Goal: Register for event/course

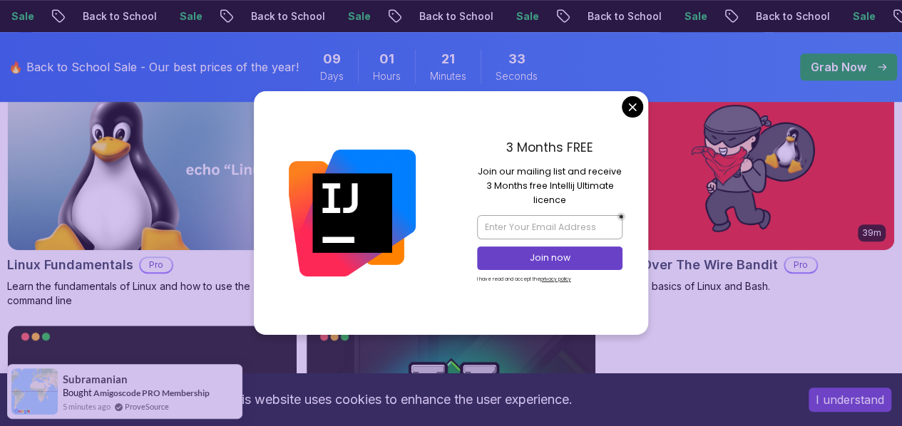
scroll to position [468, 0]
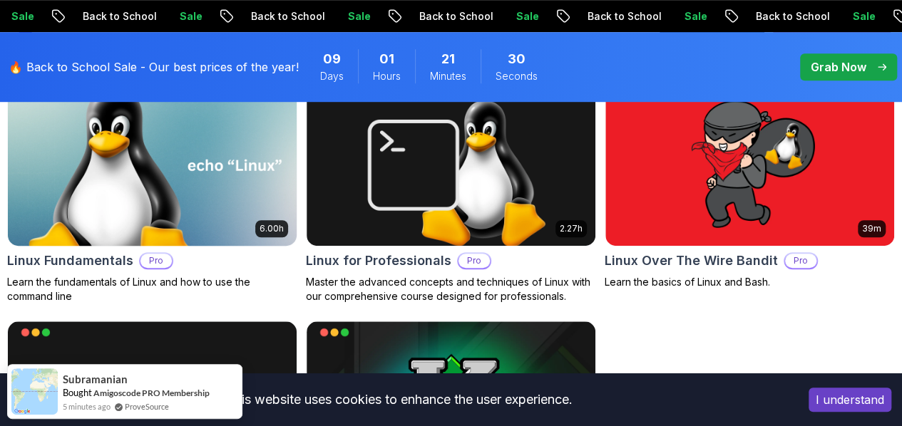
click at [304, 153] on img at bounding box center [152, 165] width 303 height 170
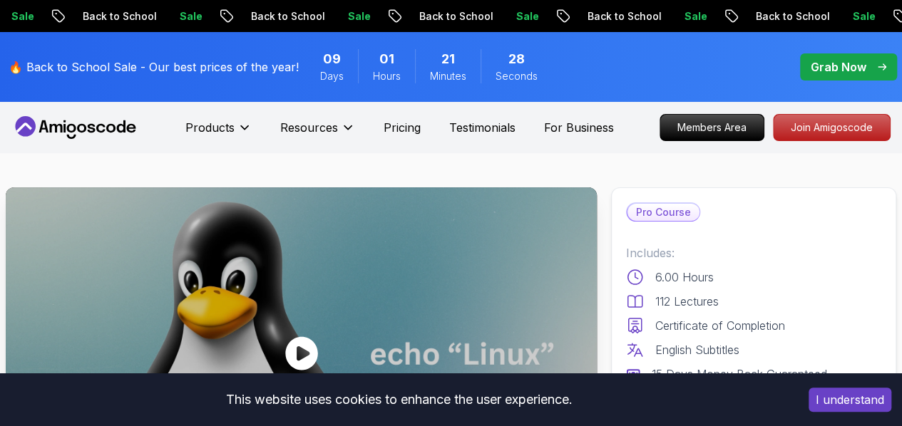
click at [700, 105] on nav "Products Resources Pricing Testimonials For Business Members Area Join Amigosco…" at bounding box center [450, 127] width 879 height 51
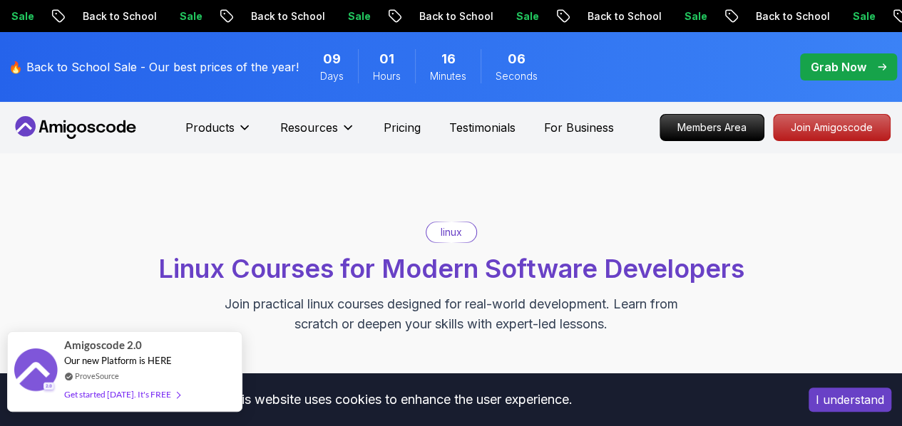
click at [127, 392] on div "Get started [DATE]. It's FREE" at bounding box center [121, 394] width 115 height 16
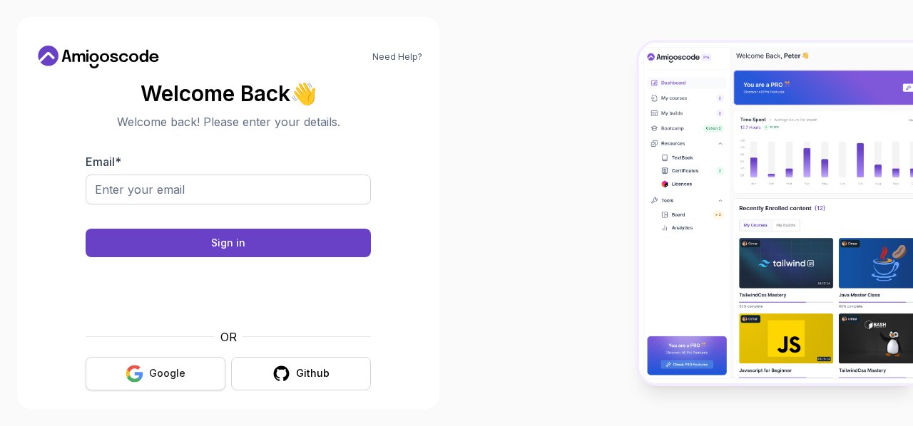
click at [130, 381] on icon "button" at bounding box center [134, 374] width 18 height 18
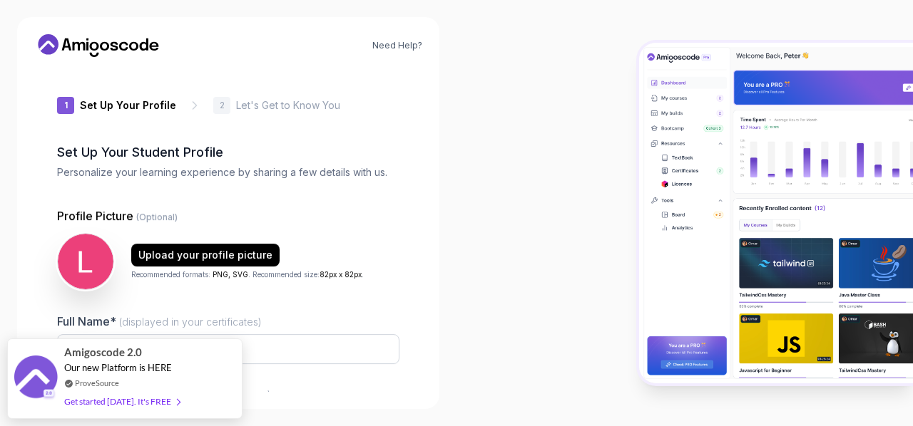
type input "eagermustangd5781"
click at [456, 187] on div at bounding box center [684, 213] width 456 height 426
click at [462, 116] on div at bounding box center [684, 213] width 456 height 426
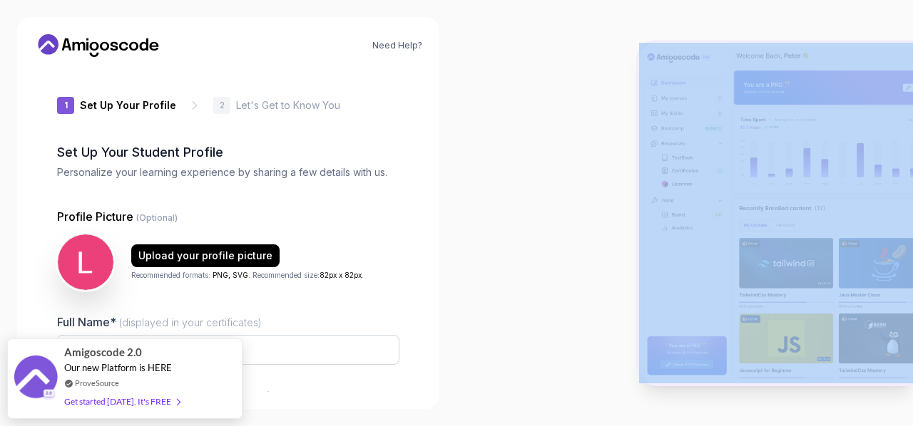
click at [462, 116] on div at bounding box center [684, 213] width 456 height 426
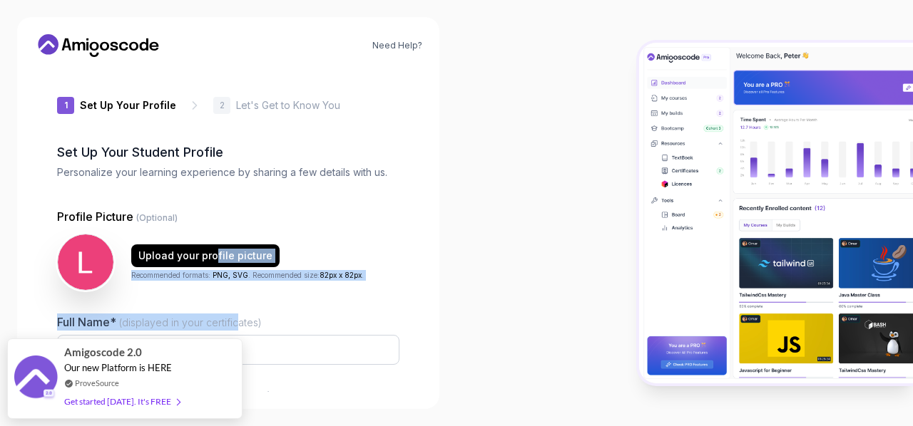
drag, startPoint x: 216, startPoint y: 226, endPoint x: 254, endPoint y: 334, distance: 114.1
click at [254, 334] on div "Profile Picture (Optional) Upload your profile picture Recommended formats: PNG…" at bounding box center [228, 370] width 342 height 324
click at [254, 334] on div "Full Name* (displayed in your certificates) Leon Kabugi" at bounding box center [228, 347] width 342 height 67
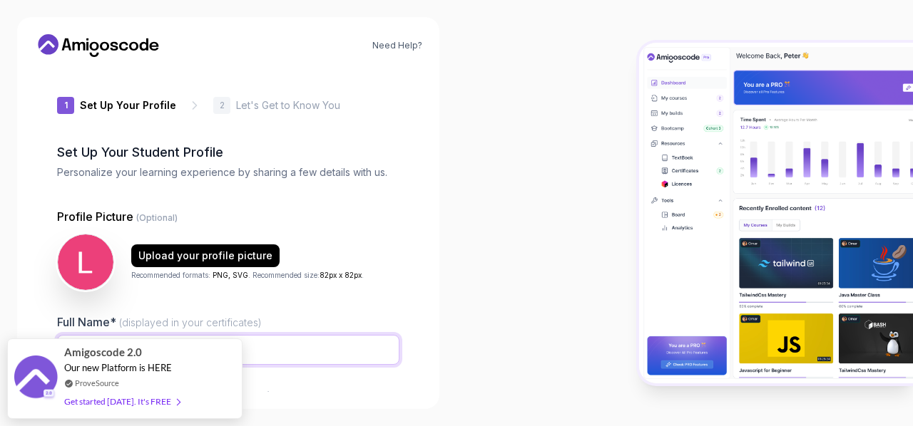
click at [251, 343] on input "Leon Kabugi" at bounding box center [228, 350] width 342 height 30
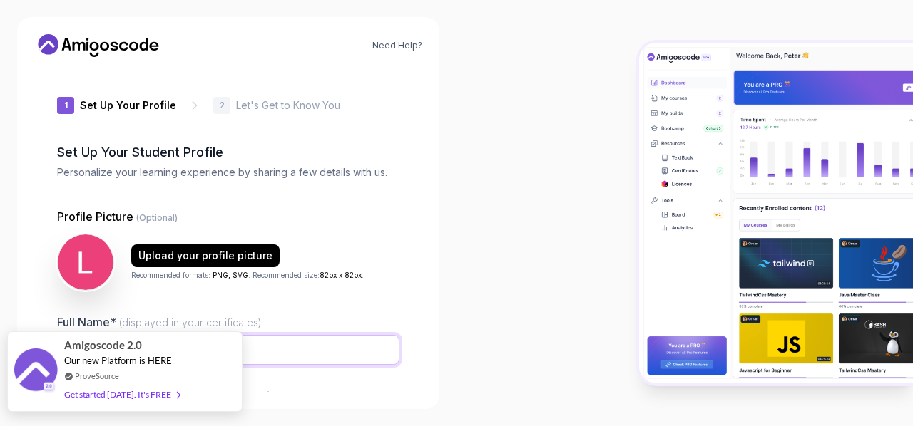
type input "[PERSON_NAME]"
drag, startPoint x: 195, startPoint y: 366, endPoint x: 96, endPoint y: 352, distance: 100.7
click at [96, 352] on div "Amigoscode 2.0 Our new Platform is HERE ProveSource Get started today. It's FREE" at bounding box center [124, 371] width 235 height 81
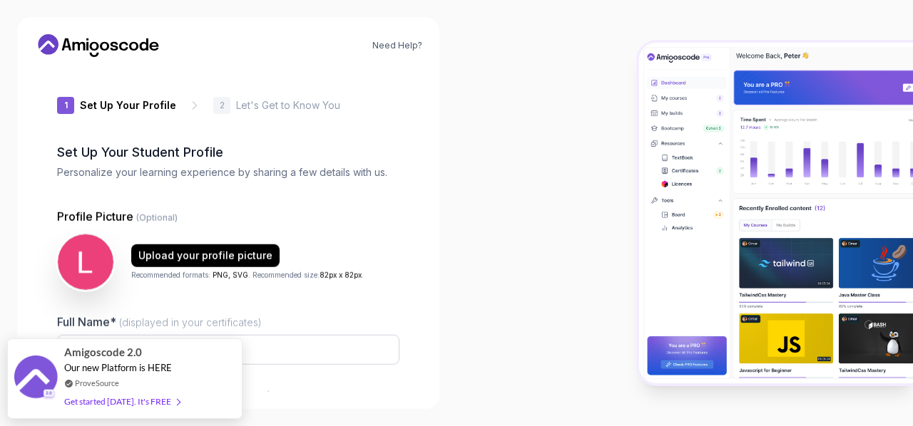
type input "swiftotterda498"
click at [452, 282] on div "Need Help? 1 Set Up Your Profile 1 Set Up Your Profile 2 Let's Get to Know You …" at bounding box center [228, 213] width 456 height 426
click at [309, 347] on input "[PERSON_NAME]" at bounding box center [228, 350] width 342 height 30
type input "[PERSON_NAME]"
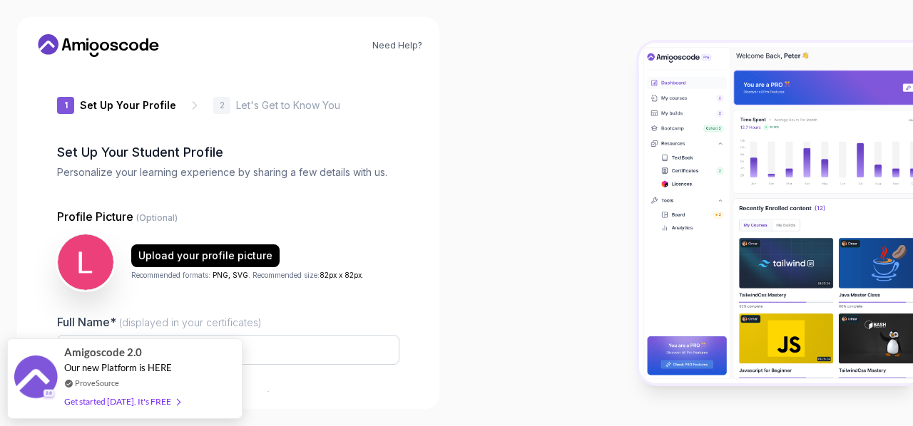
click at [410, 290] on div "1 Set Up Your Profile 1 Set Up Your Profile 2 Let's Get to Know You Set Up Your…" at bounding box center [228, 230] width 388 height 324
click at [236, 108] on p "Let's Get to Know You" at bounding box center [288, 105] width 104 height 14
click at [187, 101] on icon at bounding box center [194, 105] width 14 height 14
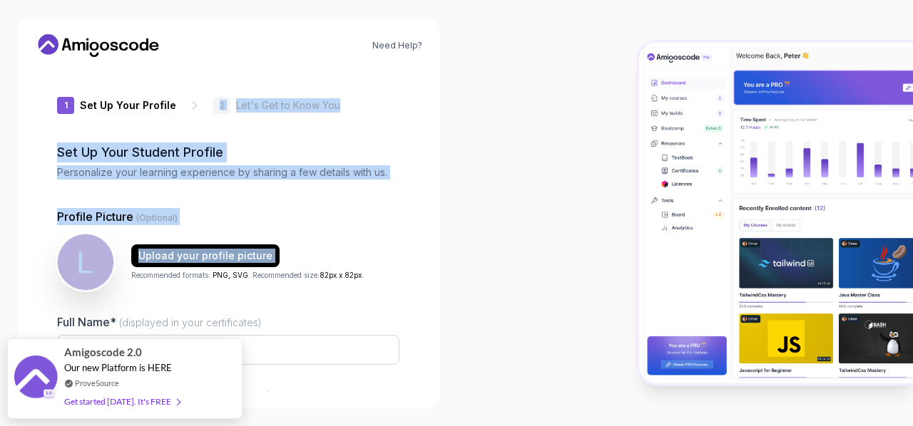
drag, startPoint x: 182, startPoint y: 101, endPoint x: 291, endPoint y: 255, distance: 188.1
click at [291, 255] on div "1 Set Up Your Profile 1 Set Up Your Profile 2 Let's Get to Know You Set Up Your…" at bounding box center [228, 230] width 342 height 324
click at [423, 190] on div "Need Help? 1 Set Up Your Profile 1 Set Up Your Profile 2 Let's Get to Know You …" at bounding box center [228, 213] width 422 height 392
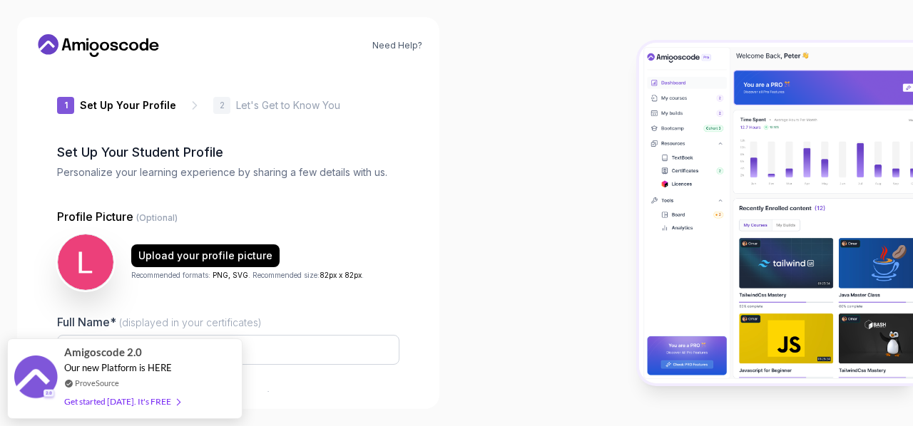
click at [374, 210] on p "Profile Picture (Optional)" at bounding box center [228, 216] width 342 height 17
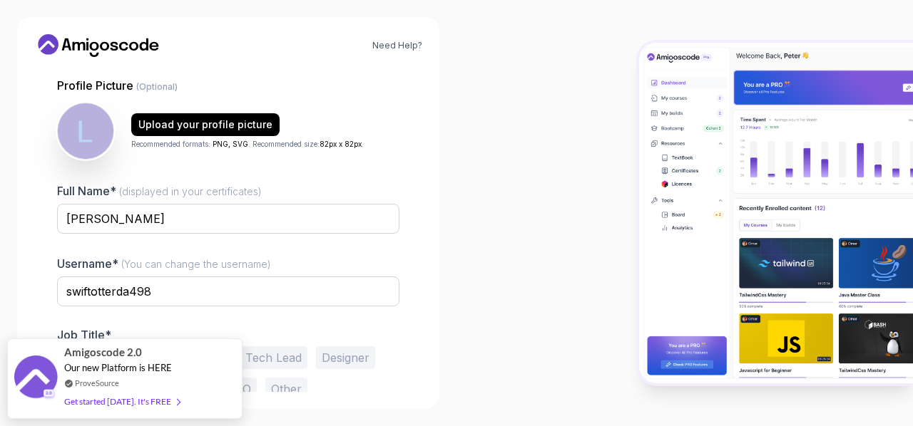
scroll to position [167, 0]
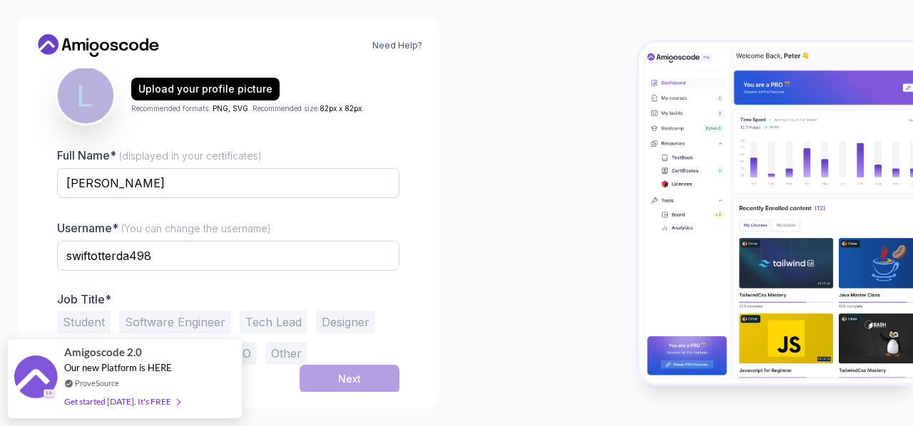
click at [96, 323] on button "Student" at bounding box center [83, 322] width 53 height 23
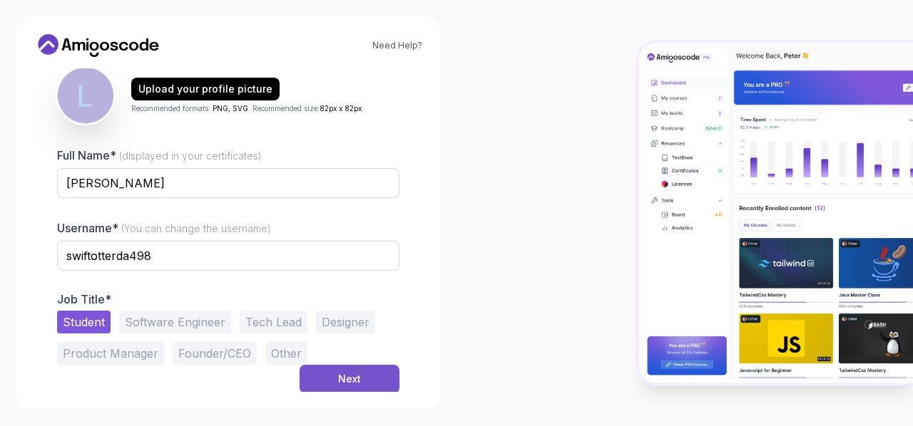
click at [376, 379] on button "Next" at bounding box center [349, 379] width 100 height 29
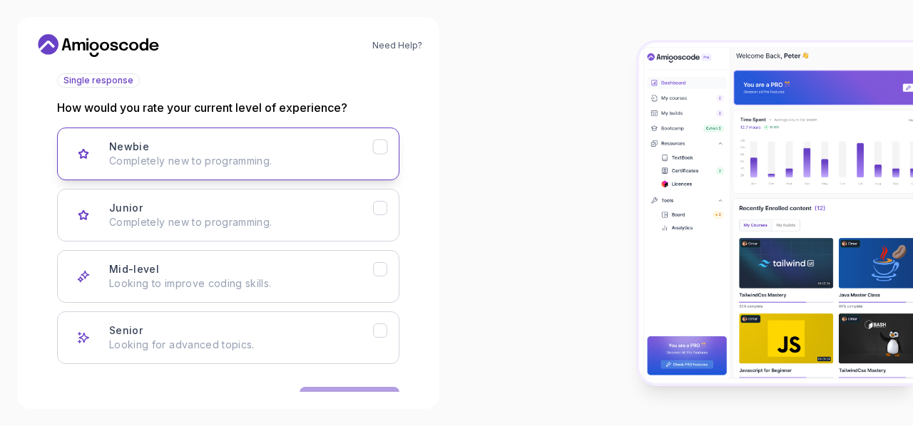
click at [358, 145] on div "Newbie Completely new to programming." at bounding box center [241, 154] width 264 height 29
click at [338, 389] on button "Next" at bounding box center [349, 401] width 100 height 29
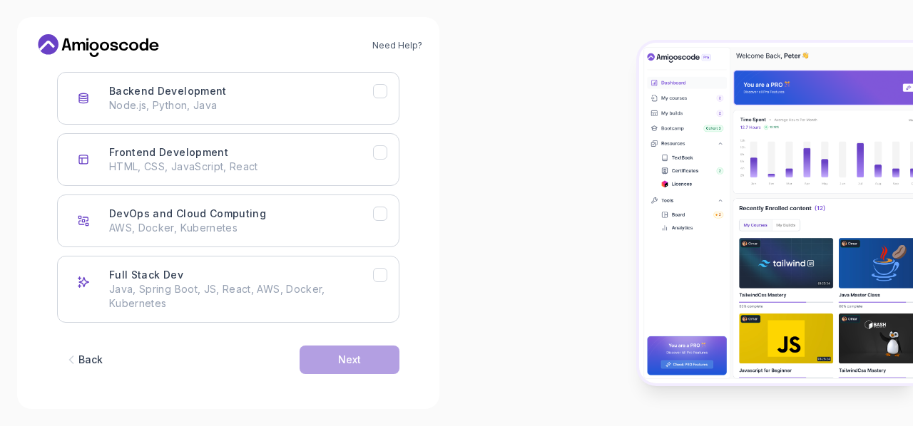
scroll to position [225, 0]
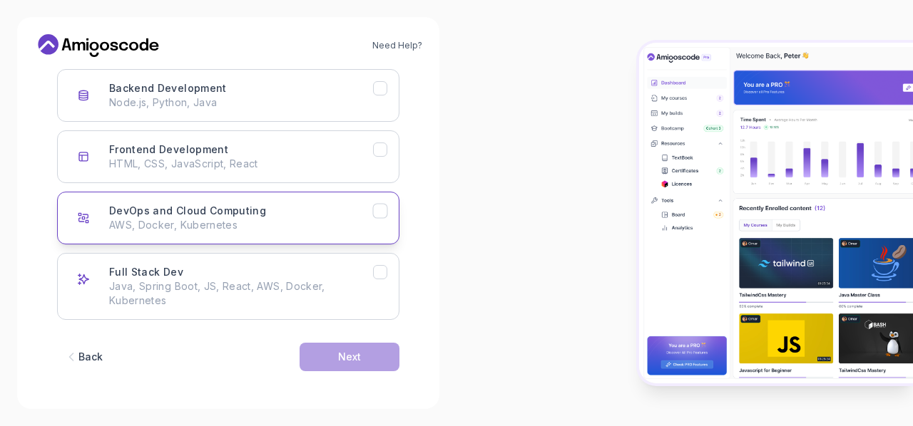
click at [240, 215] on h3 "DevOps and Cloud Computing" at bounding box center [187, 211] width 157 height 14
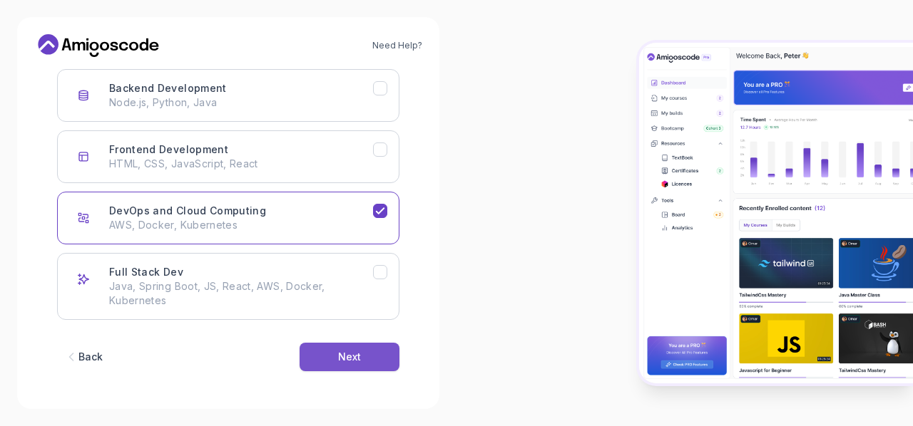
click at [358, 366] on button "Next" at bounding box center [349, 357] width 100 height 29
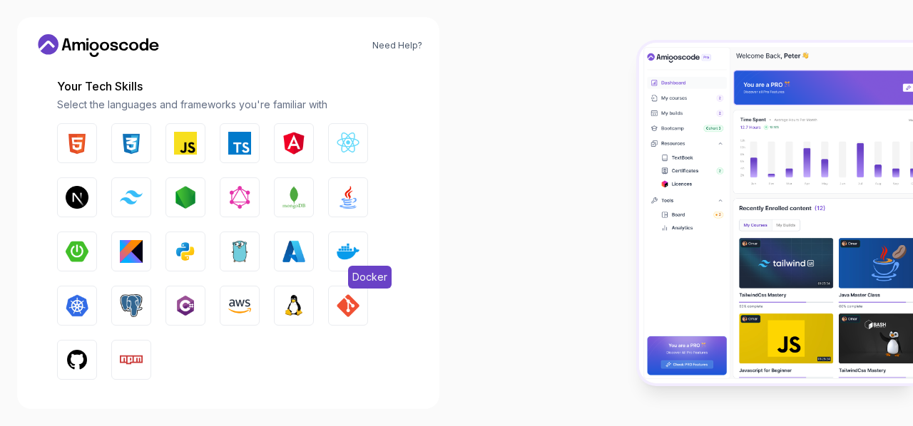
scroll to position [197, 0]
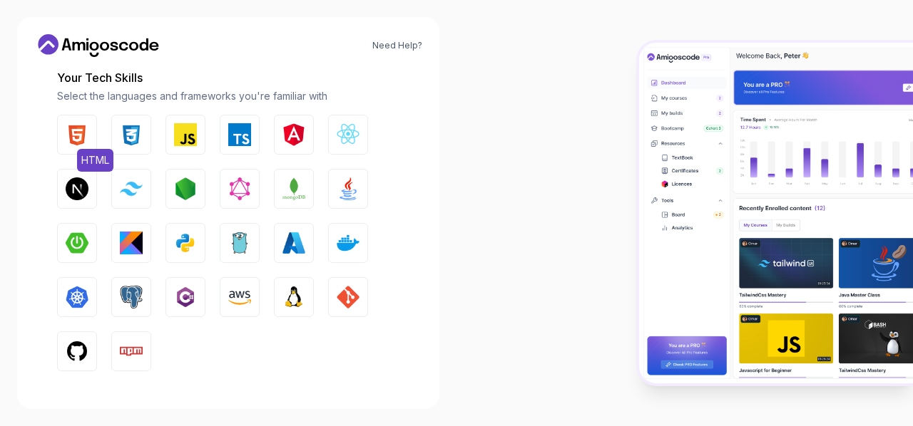
click at [82, 120] on button "HTML" at bounding box center [77, 135] width 40 height 40
click at [135, 127] on img "button" at bounding box center [131, 134] width 23 height 23
click at [164, 130] on div "HTML CSS JavaScript TypeScript Angular React.js Next.js Tailwind CSS Node.js Gr…" at bounding box center [228, 243] width 342 height 257
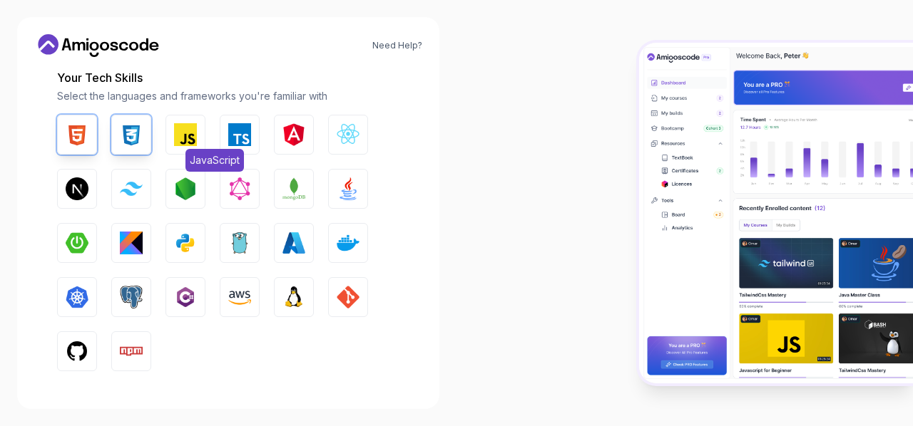
click at [185, 136] on img "button" at bounding box center [185, 134] width 23 height 23
click at [304, 284] on button "Linux" at bounding box center [294, 297] width 40 height 40
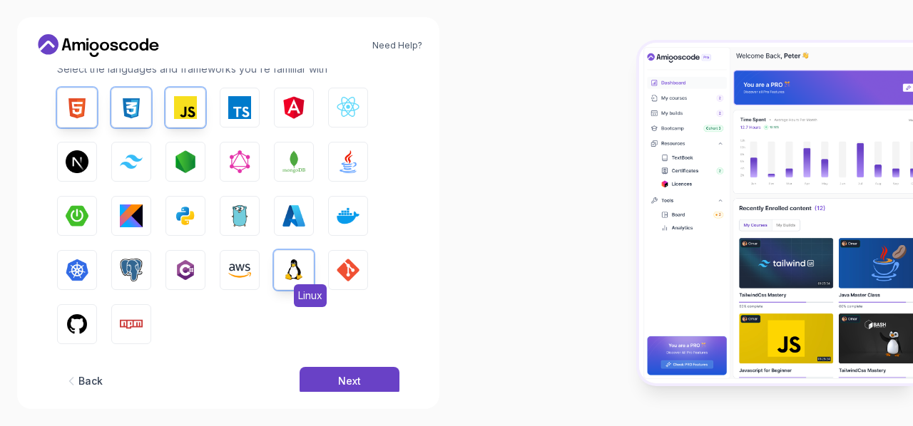
scroll to position [225, 0]
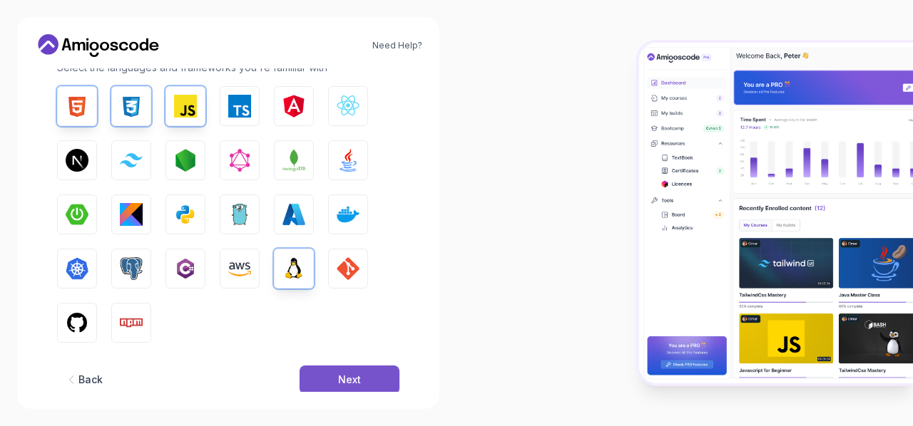
click at [349, 391] on button "Next" at bounding box center [349, 380] width 100 height 29
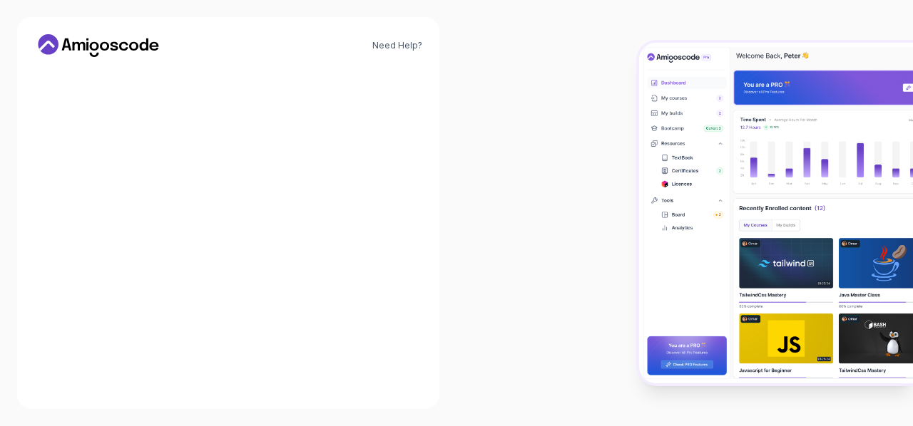
scroll to position [220, 0]
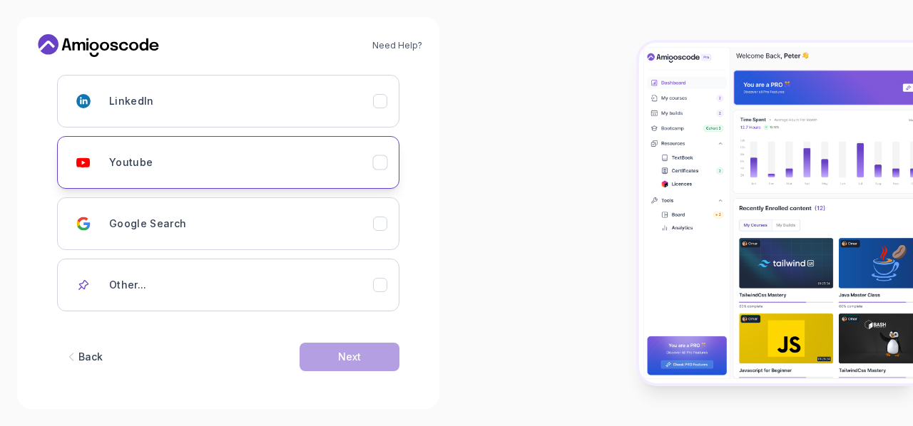
click at [247, 168] on div "Youtube" at bounding box center [241, 162] width 264 height 29
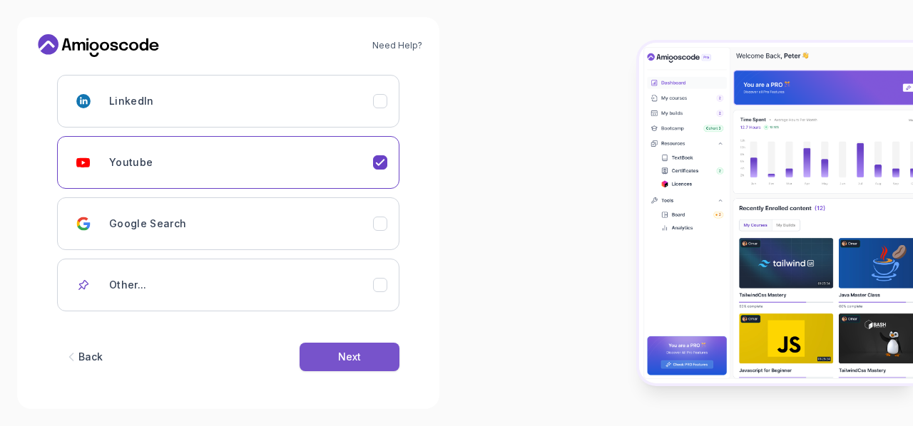
click at [376, 345] on button "Next" at bounding box center [349, 357] width 100 height 29
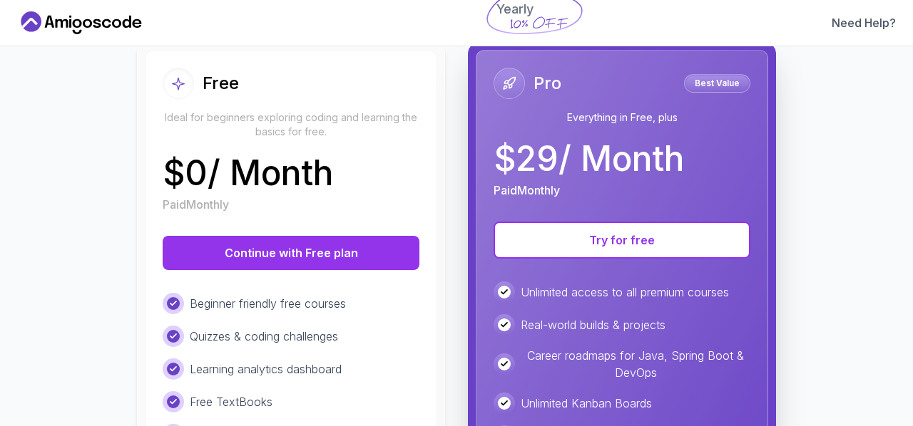
scroll to position [190, 0]
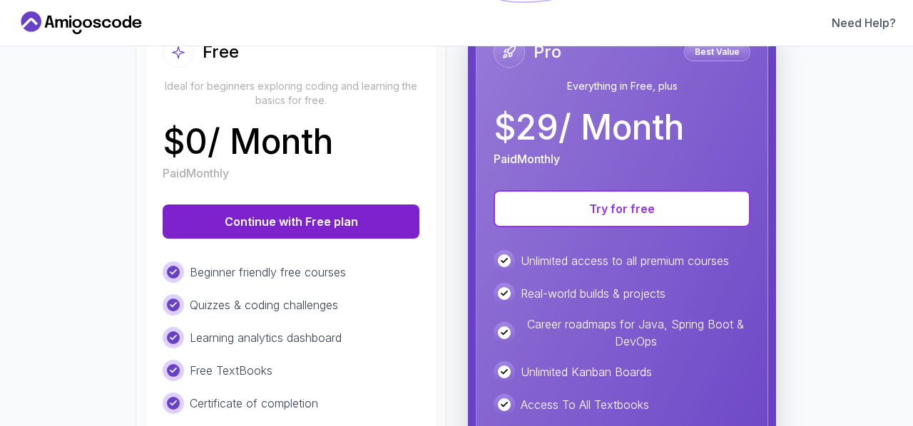
click at [396, 220] on button "Continue with Free plan" at bounding box center [291, 222] width 257 height 34
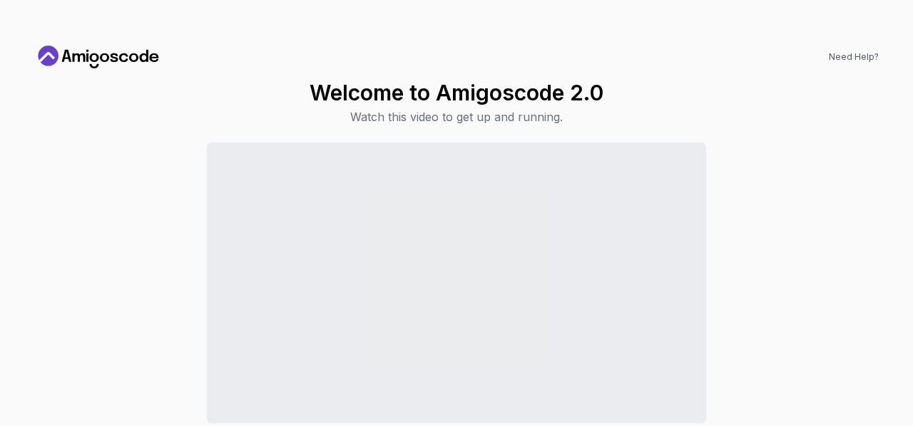
click at [614, 68] on div "Need Help?" at bounding box center [456, 57] width 844 height 23
drag, startPoint x: 614, startPoint y: 68, endPoint x: 712, endPoint y: 6, distance: 115.9
click at [712, 6] on div "Need Help? Welcome to Amigoscode 2.0 Watch this video to get up and running. Co…" at bounding box center [456, 213] width 913 height 426
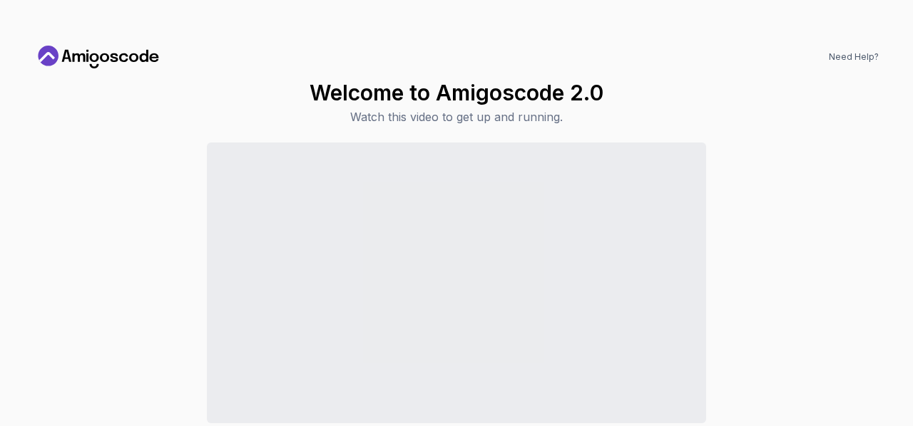
click at [743, 222] on div "Continue to Dashboard" at bounding box center [456, 312] width 844 height 338
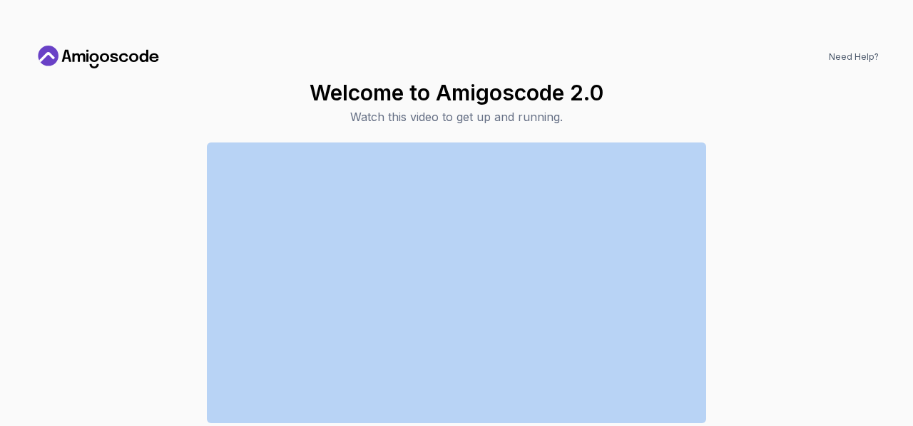
click at [743, 222] on div "Continue to Dashboard" at bounding box center [456, 312] width 844 height 338
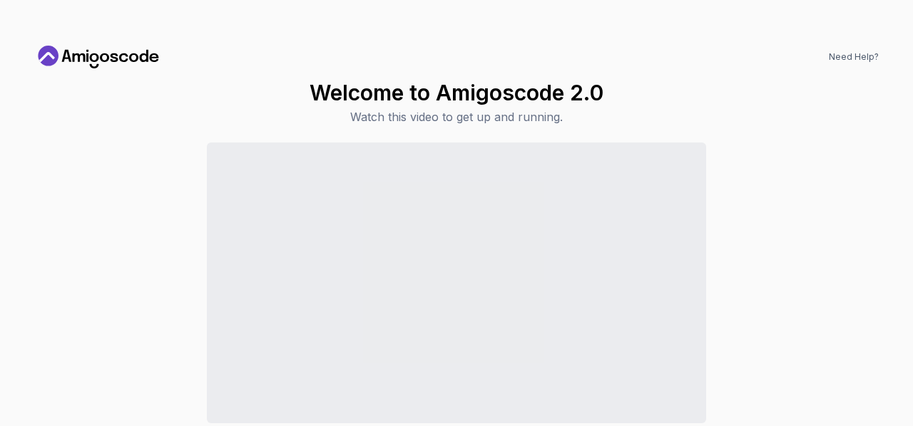
click at [775, 281] on div "Continue to Dashboard" at bounding box center [456, 312] width 844 height 338
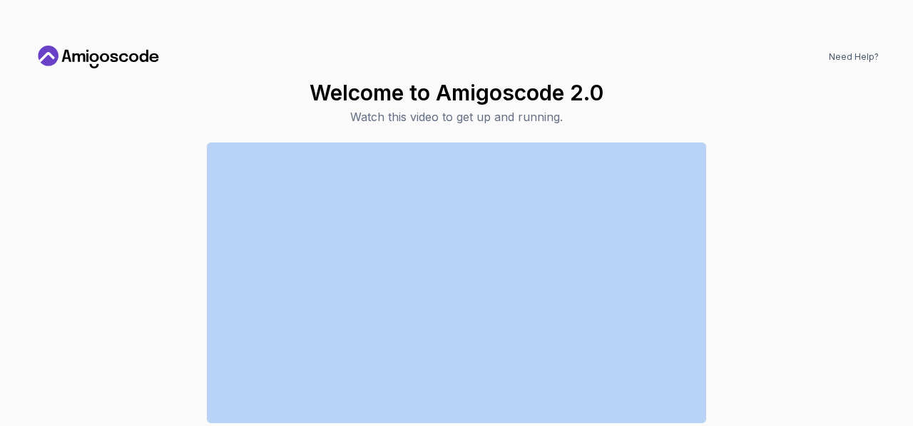
click at [775, 281] on div "Continue to Dashboard" at bounding box center [456, 312] width 844 height 338
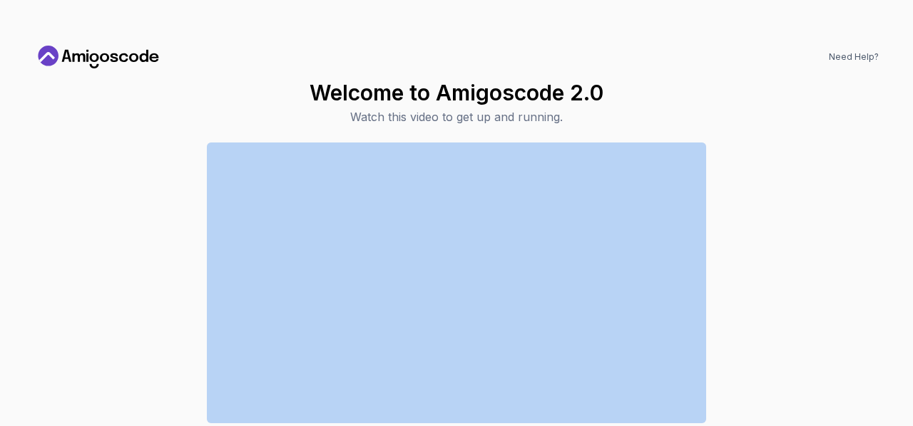
click at [775, 281] on div "Continue to Dashboard" at bounding box center [456, 312] width 844 height 338
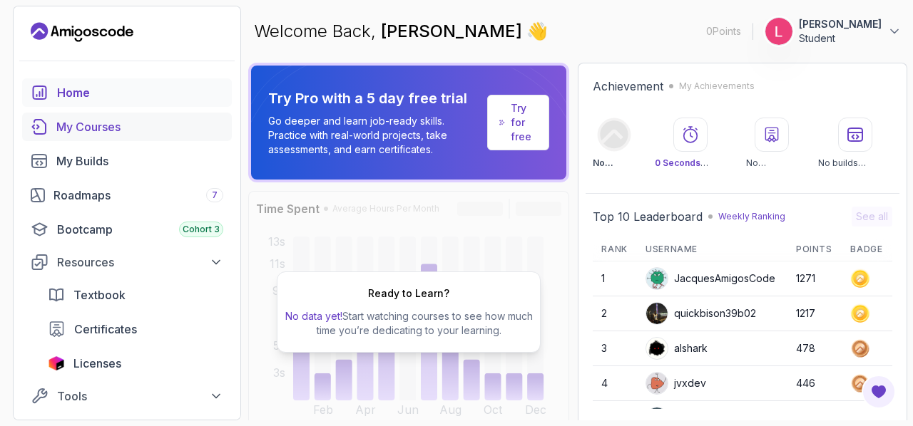
click at [131, 126] on div "My Courses" at bounding box center [139, 126] width 167 height 17
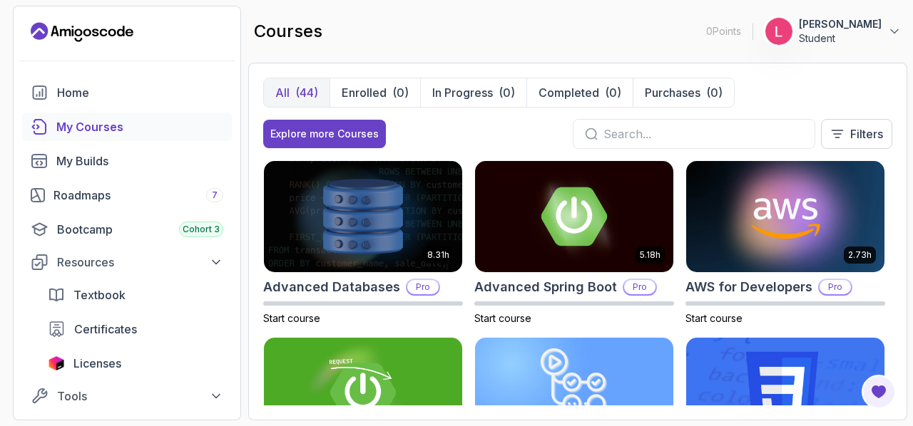
click at [776, 93] on div "All (44) Enrolled (0) In Progress (0) Completed (0) Purchases (0)" at bounding box center [577, 93] width 629 height 30
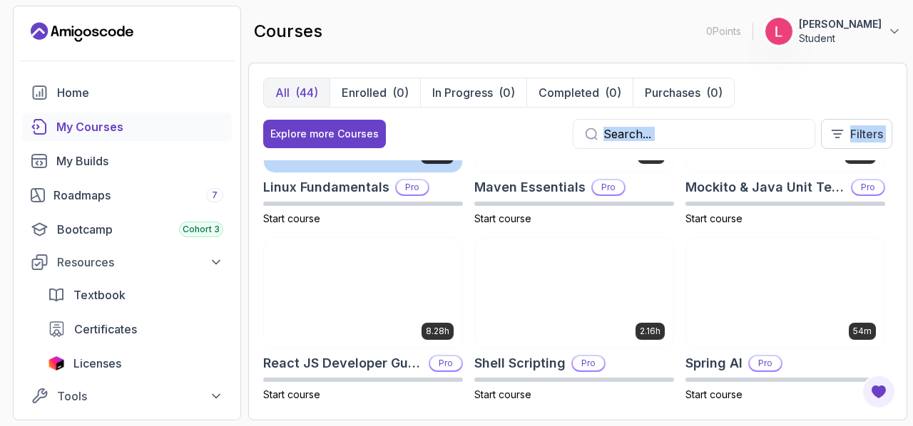
scroll to position [1783, 0]
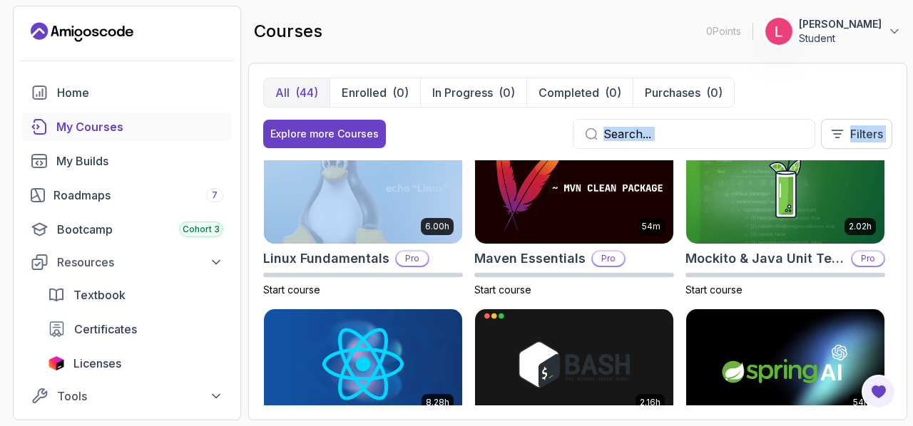
drag, startPoint x: 438, startPoint y: 133, endPoint x: 328, endPoint y: 159, distance: 113.6
click at [328, 159] on div "All (44) Enrolled (0) In Progress (0) Completed (0) Purchases (0) Explore more …" at bounding box center [577, 242] width 629 height 328
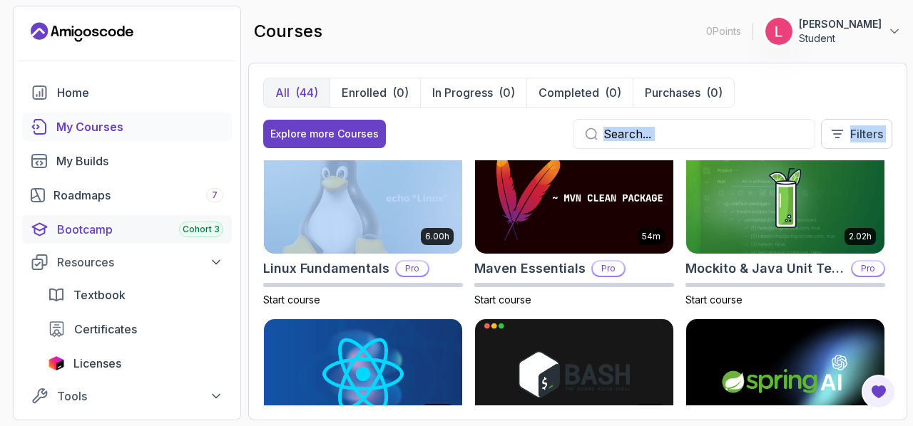
click at [58, 240] on link "Bootcamp Cohort 3" at bounding box center [127, 229] width 210 height 29
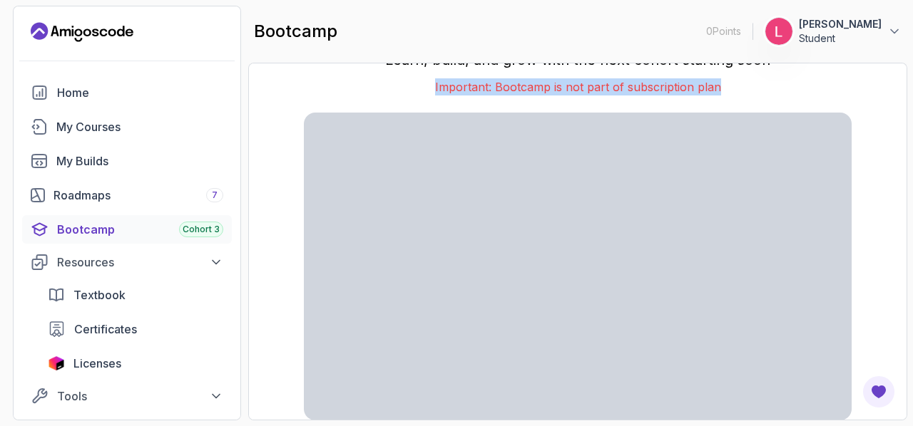
click at [737, 247] on div "Join the Bootcamp Cohort 3 Learn, build, and grow with the next cohort starting…" at bounding box center [578, 242] width 548 height 452
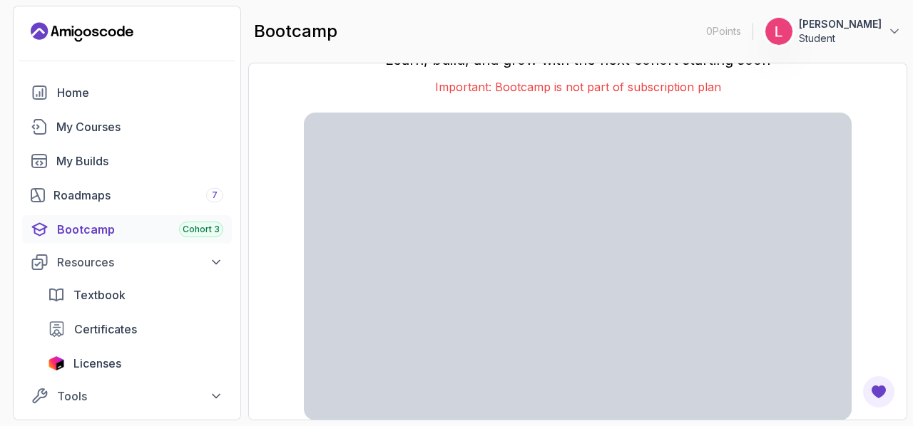
click at [886, 145] on div "Join the Bootcamp Cohort 3 Learn, build, and grow with the next cohort starting…" at bounding box center [577, 242] width 629 height 328
click at [890, 223] on div "Join the Bootcamp Cohort 3 Learn, build, and grow with the next cohort starting…" at bounding box center [577, 242] width 629 height 328
click at [894, 217] on div "Join the Bootcamp Cohort 3 Learn, build, and grow with the next cohort starting…" at bounding box center [577, 242] width 659 height 358
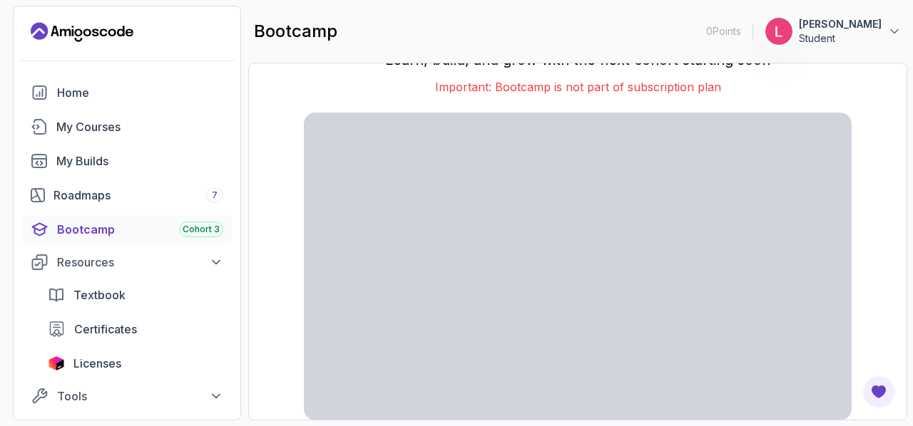
click at [894, 217] on div "Join the Bootcamp Cohort 3 Learn, build, and grow with the next cohort starting…" at bounding box center [577, 242] width 659 height 358
click at [354, 67] on p "Learn, build, and grow with the next cohort starting soon" at bounding box center [578, 60] width 548 height 20
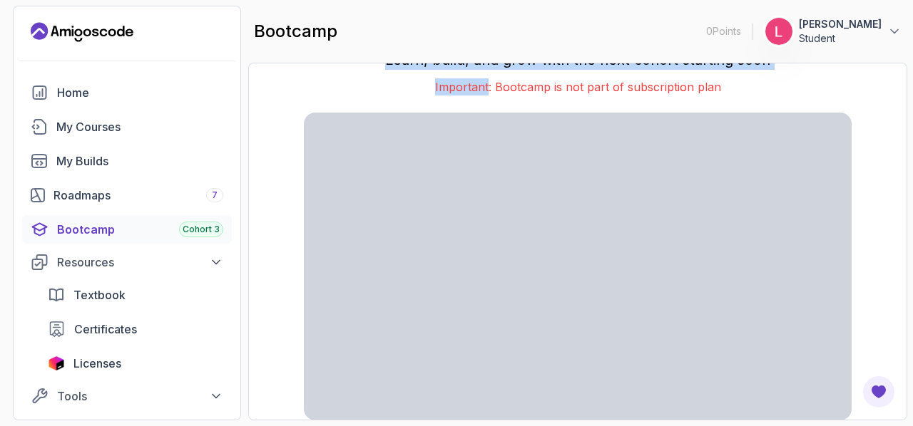
drag, startPoint x: 354, startPoint y: 67, endPoint x: 252, endPoint y: 72, distance: 101.4
click at [252, 72] on div "Join the Bootcamp Cohort 3 Learn, build, and grow with the next cohort starting…" at bounding box center [577, 242] width 659 height 358
click at [64, 194] on div "Roadmaps 7" at bounding box center [138, 195] width 170 height 17
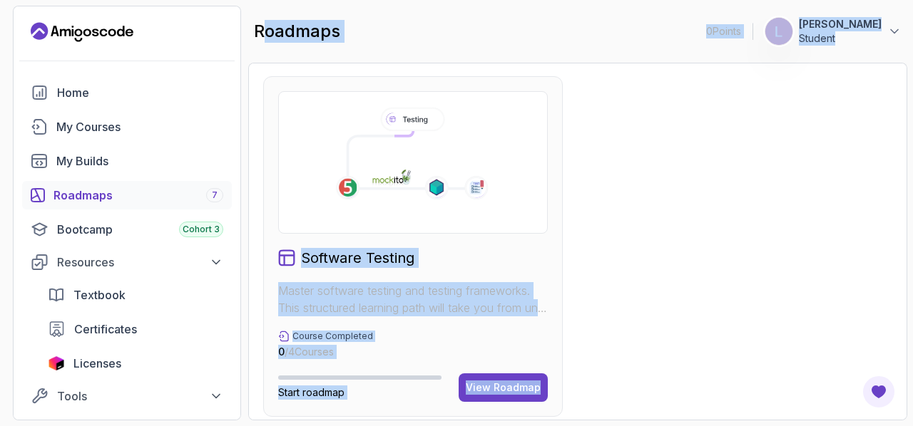
scroll to position [1084, 0]
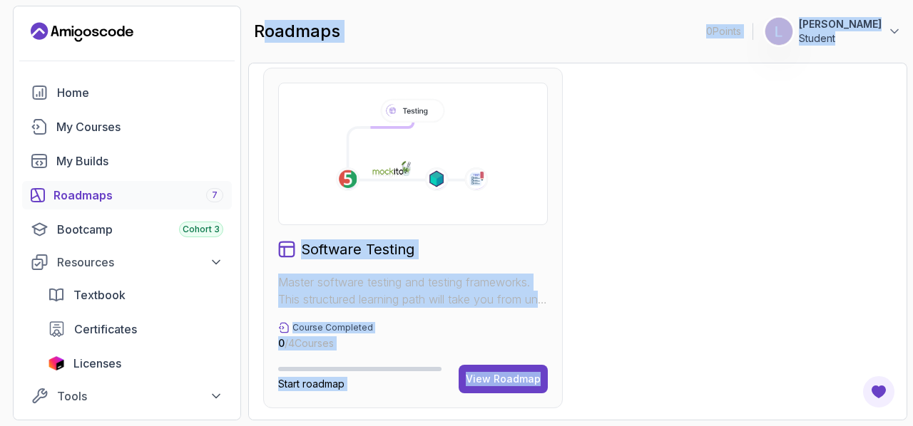
drag, startPoint x: 346, startPoint y: 92, endPoint x: 912, endPoint y: 426, distance: 656.8
click at [912, 426] on html "0 Points 1 [PERSON_NAME] Student Home My Courses My Builds Roadmaps 7 Bootcamp …" at bounding box center [456, 213] width 913 height 426
click at [87, 115] on link "My Courses" at bounding box center [127, 127] width 210 height 29
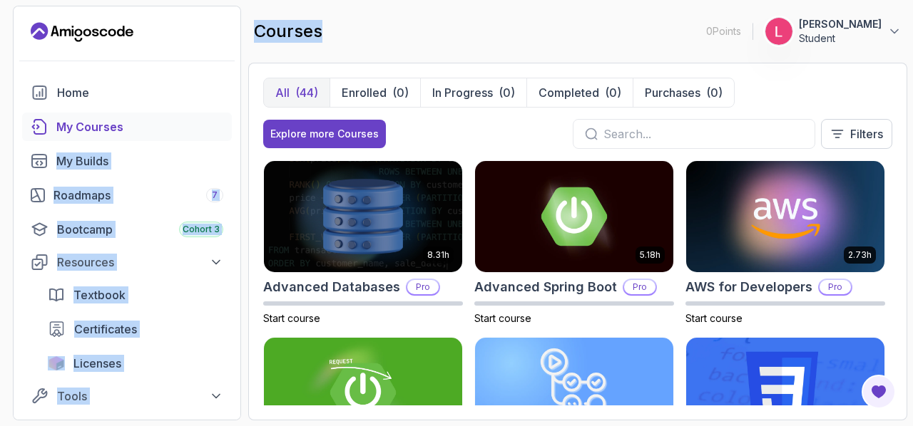
drag, startPoint x: 242, startPoint y: 120, endPoint x: 328, endPoint y: 4, distance: 144.9
click at [328, 4] on section "0 Points 1 [PERSON_NAME] Student Home My Courses My Builds Roadmaps 7 Bootcamp …" at bounding box center [456, 213] width 913 height 426
click at [361, 130] on div "Explore more Courses" at bounding box center [324, 134] width 108 height 14
